Goal: Task Accomplishment & Management: Manage account settings

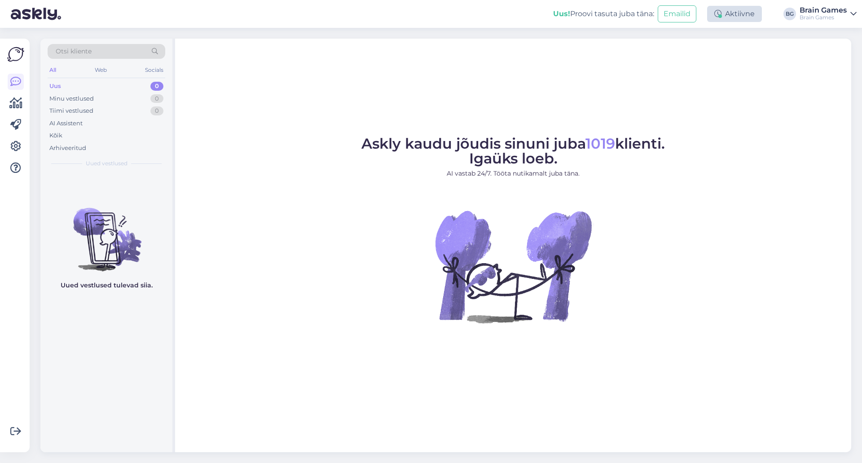
click at [723, 13] on div "Aktiivne" at bounding box center [734, 14] width 55 height 16
click at [695, 55] on button "15 minutit" at bounding box center [681, 56] width 39 height 10
click at [723, 266] on figure "Askly kaudu jõudis sinuni juba 1019 klienti. Igaüks loeb. AI vastab 24/7. Tööta…" at bounding box center [513, 242] width 660 height 211
click at [722, 10] on icon at bounding box center [724, 13] width 7 height 7
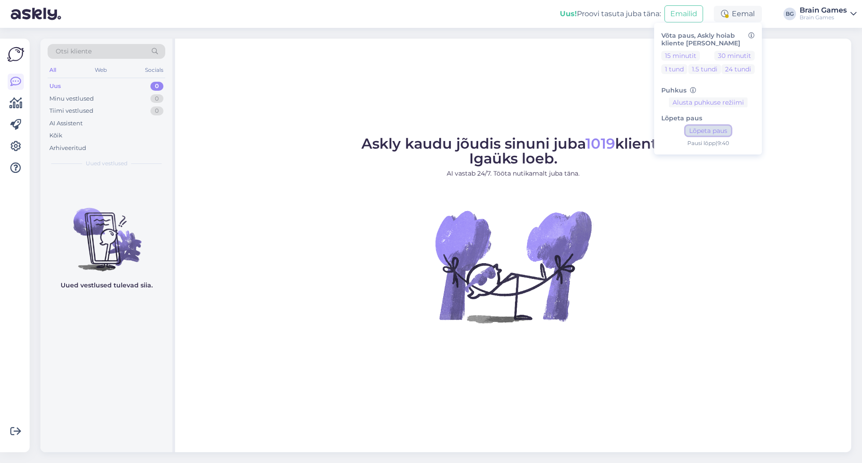
click at [701, 132] on button "Lõpeta paus" at bounding box center [708, 131] width 45 height 10
click at [750, 229] on figure "Askly kaudu jõudis sinuni juba 1019 klienti. Igaüks loeb. AI vastab 24/7. Tööta…" at bounding box center [513, 242] width 660 height 211
